Goal: Information Seeking & Learning: Learn about a topic

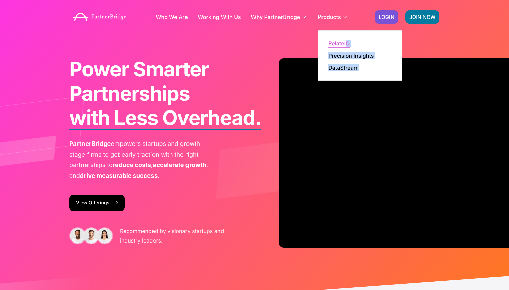
drag, startPoint x: 344, startPoint y: 37, endPoint x: 345, endPoint y: 44, distance: 7.1
click at [345, 30] on li "Products RelateIQ Precision Insights DataStream" at bounding box center [333, 16] width 31 height 27
click at [345, 44] on link "RelateIQ" at bounding box center [339, 43] width 22 height 5
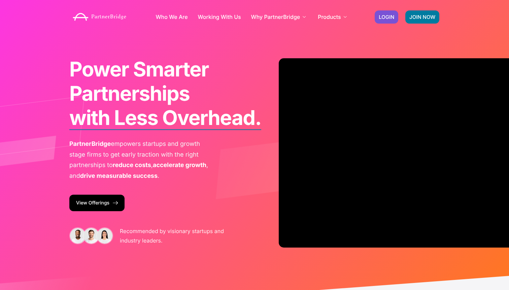
click at [298, 44] on div "Power Smarter Partnerships with Less Overhead. for Faster Growth. from Day One.…" at bounding box center [254, 158] width 383 height 316
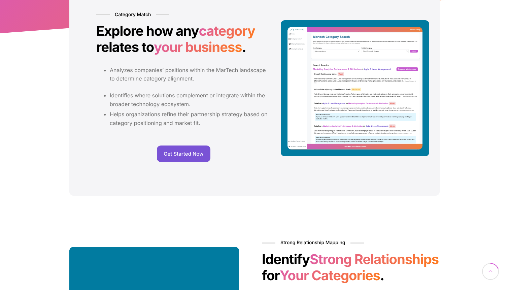
scroll to position [205, 0]
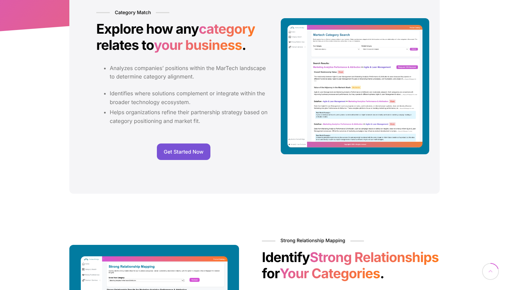
click at [174, 89] on li "Identifies where solutions complement or integrate within the broader technolog…" at bounding box center [190, 97] width 161 height 17
click at [174, 86] on div "Analyzes companies’ positions within the MarTech landscape to determine categor…" at bounding box center [183, 98] width 175 height 69
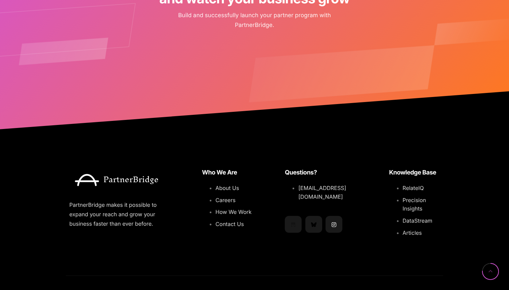
scroll to position [1040, 0]
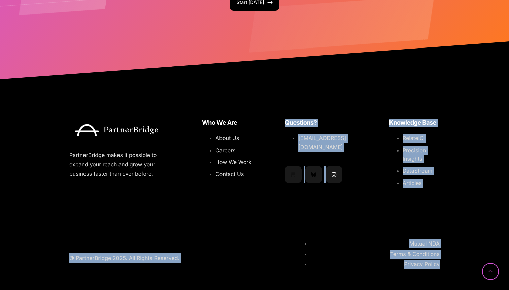
drag, startPoint x: 252, startPoint y: 217, endPoint x: 395, endPoint y: 271, distance: 153.0
click at [395, 271] on div "PartnerBridge makes it possible to expand your reach and grow your business fas…" at bounding box center [254, 185] width 383 height 201
click at [395, 271] on div "Mutual NDA Terms & Conditions Privacy Policy" at bounding box center [368, 258] width 143 height 44
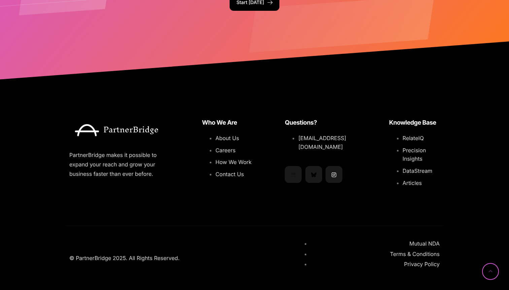
click at [330, 236] on div "Mutual NDA Terms & Conditions Privacy Policy" at bounding box center [368, 258] width 143 height 44
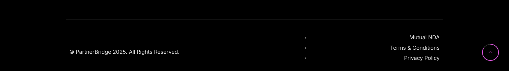
scroll to position [1259, 0]
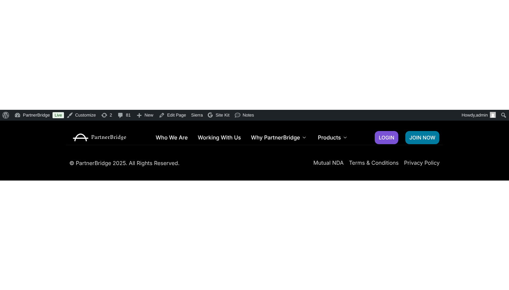
scroll to position [1014, 0]
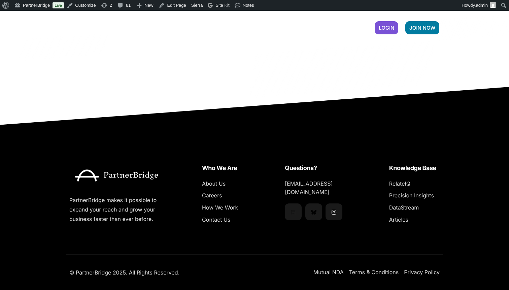
drag, startPoint x: 356, startPoint y: 224, endPoint x: 352, endPoint y: 208, distance: 17.0
click at [352, 70] on div "Questions? launch@partnerbridge.io .b{fill:none;stroke:#000000;stroke-linecap:r…" at bounding box center [320, 193] width 79 height 67
